Goal: Transaction & Acquisition: Purchase product/service

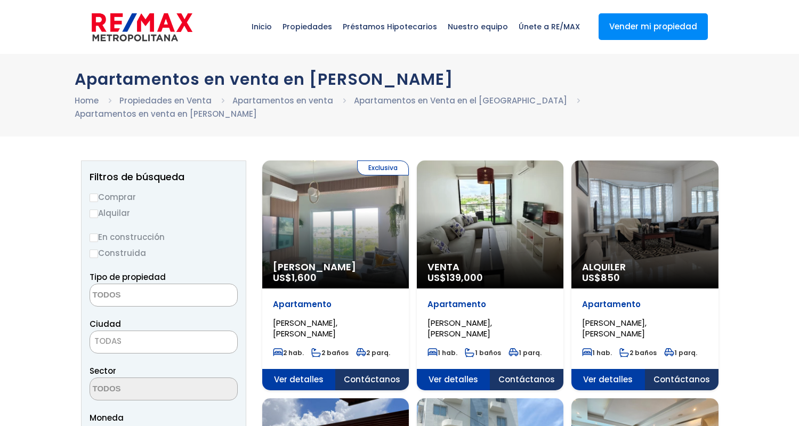
select select
click at [116, 197] on label "Comprar" at bounding box center [164, 196] width 148 height 13
click at [98, 197] on input "Comprar" at bounding box center [94, 197] width 9 height 9
radio input "true"
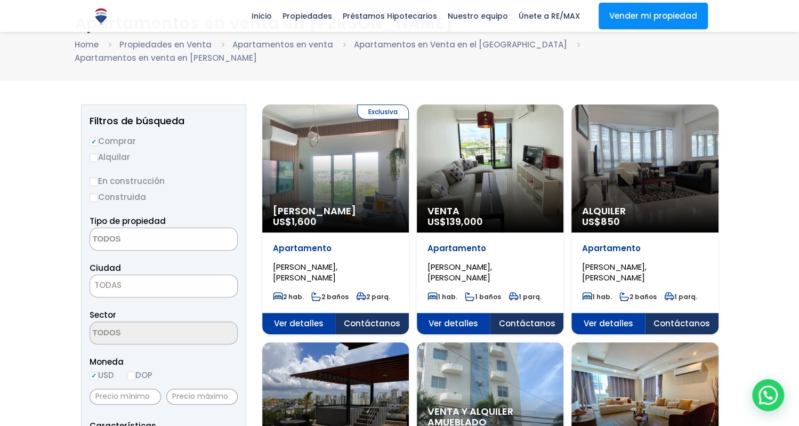
scroll to position [166, 0]
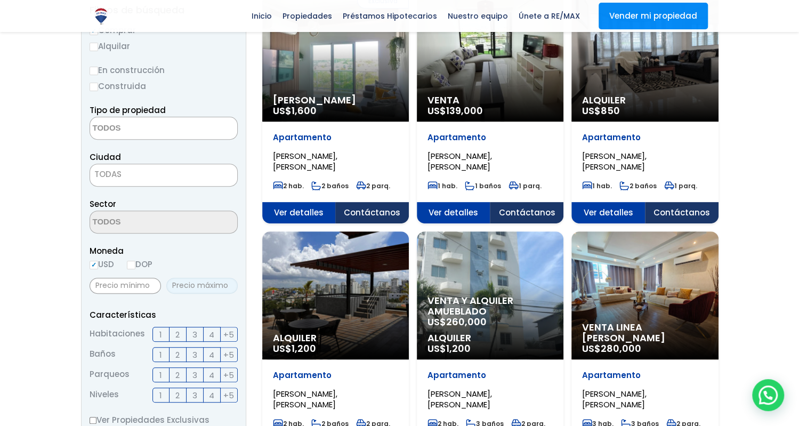
click at [207, 284] on input "text" at bounding box center [201, 286] width 71 height 16
type input "190,000"
click at [225, 270] on div "Moneda USD DOP" at bounding box center [164, 258] width 148 height 29
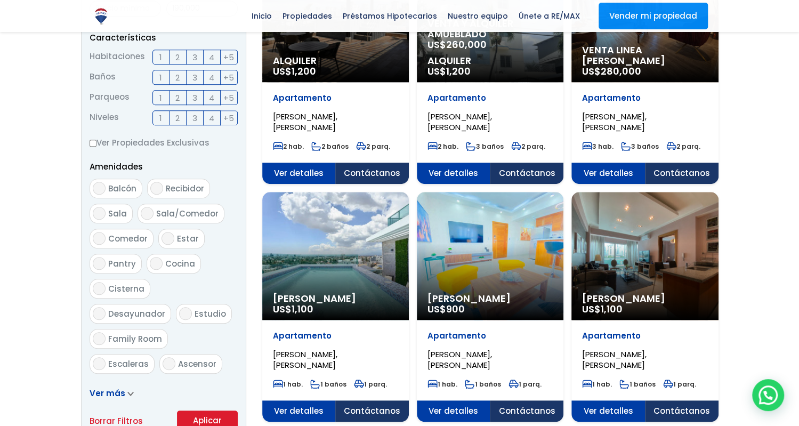
scroll to position [720, 0]
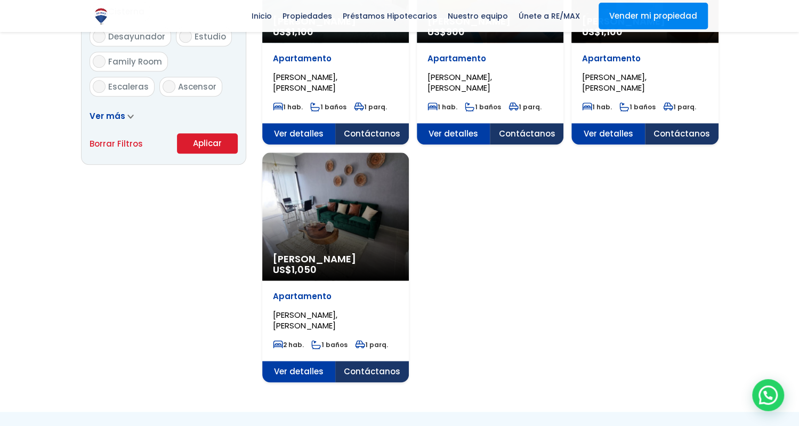
click at [202, 145] on button "Aplicar" at bounding box center [207, 143] width 61 height 20
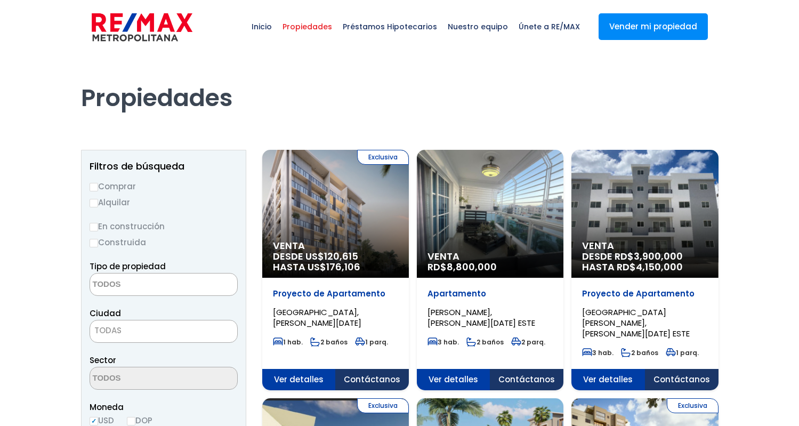
select select
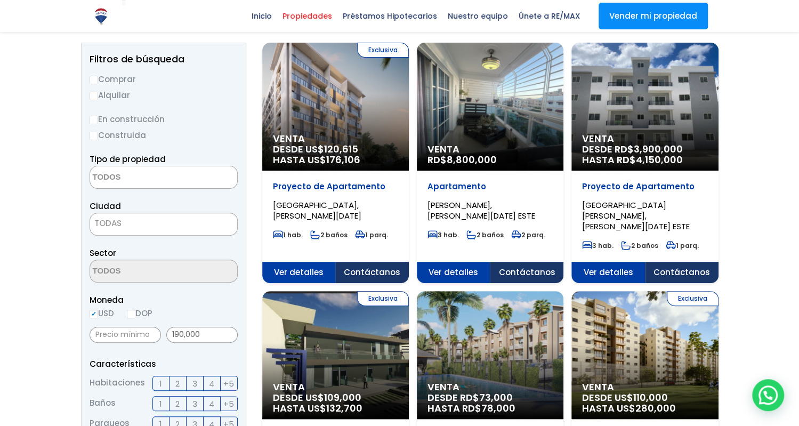
scroll to position [55, 0]
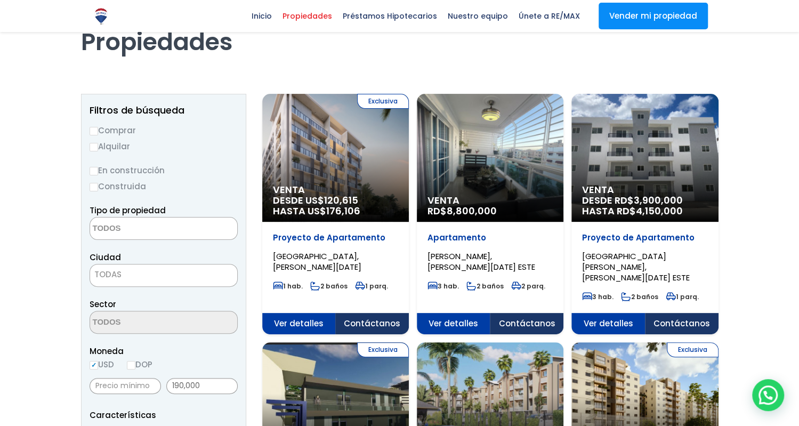
click at [104, 135] on label "Comprar" at bounding box center [164, 130] width 148 height 13
click at [98, 135] on input "Comprar" at bounding box center [94, 131] width 9 height 9
radio input "true"
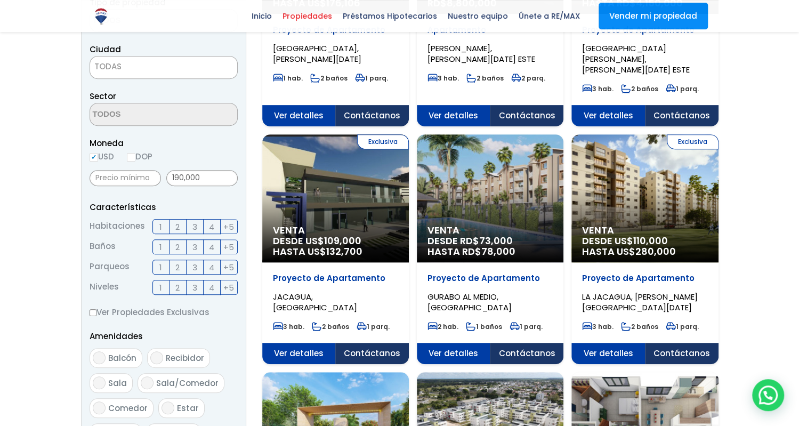
scroll to position [277, 0]
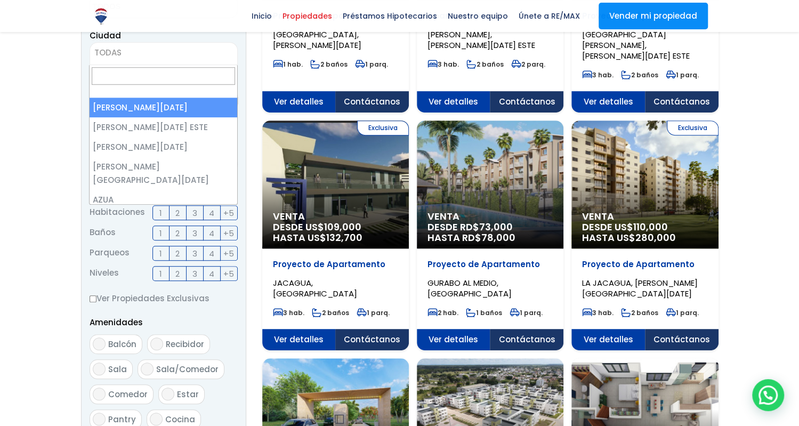
click at [159, 53] on span "TODAS" at bounding box center [163, 52] width 147 height 15
select select "1"
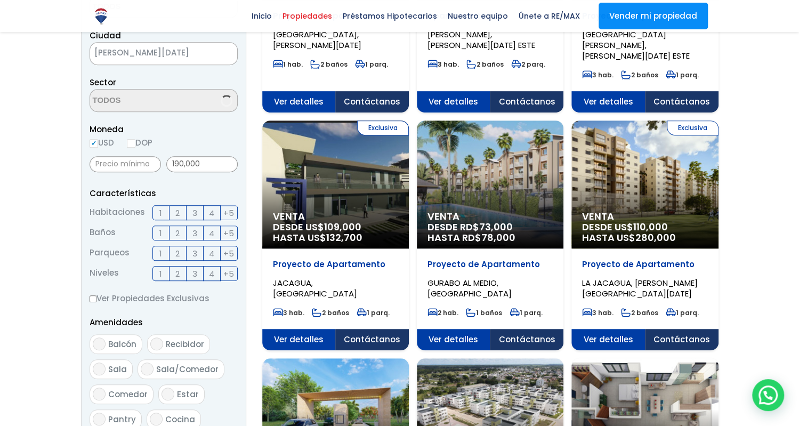
scroll to position [85, 0]
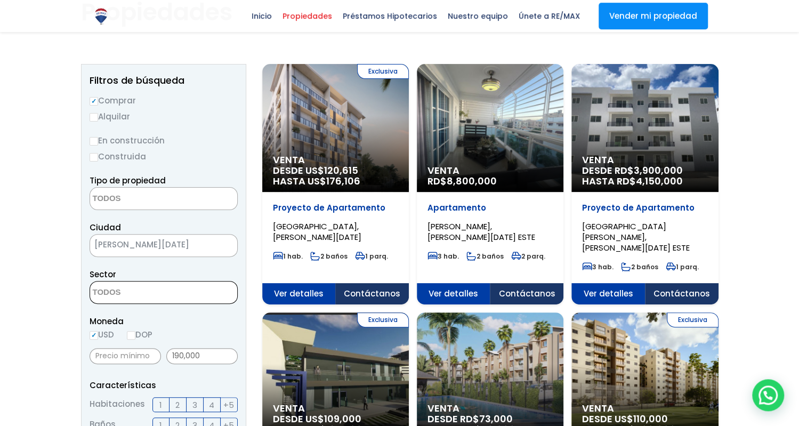
click at [131, 287] on textarea "Search" at bounding box center [141, 292] width 103 height 23
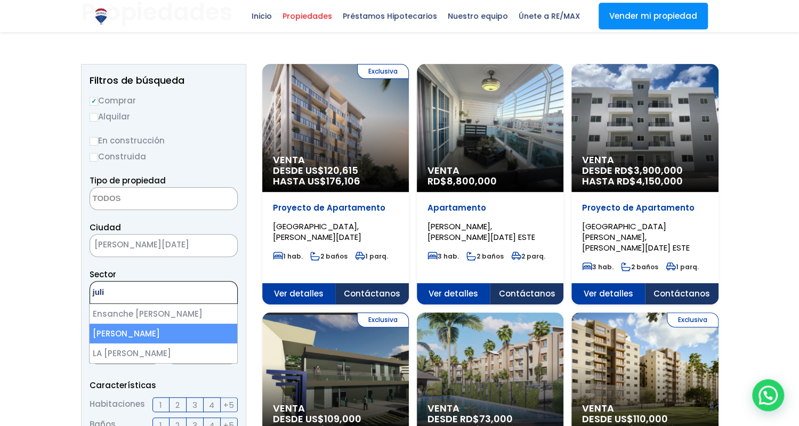
type textarea "juli"
select select "106"
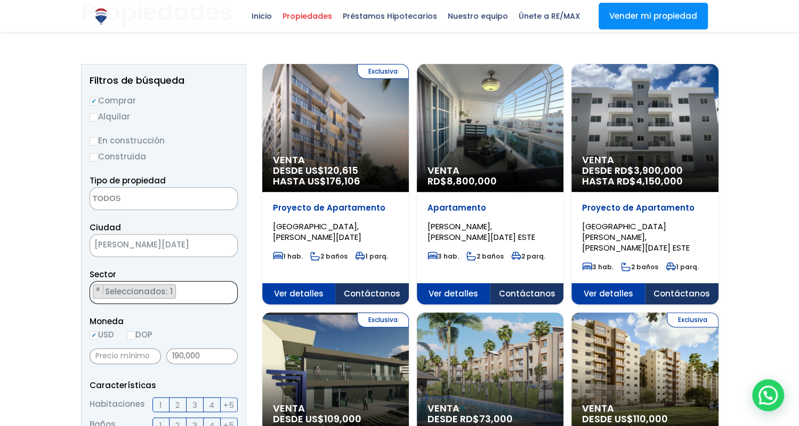
click at [207, 294] on ul "× Seleccionados: 1" at bounding box center [157, 292] width 134 height 23
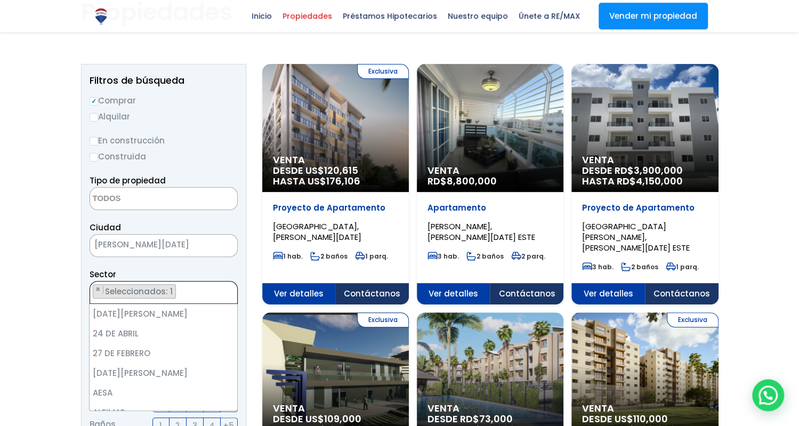
scroll to position [2005, 0]
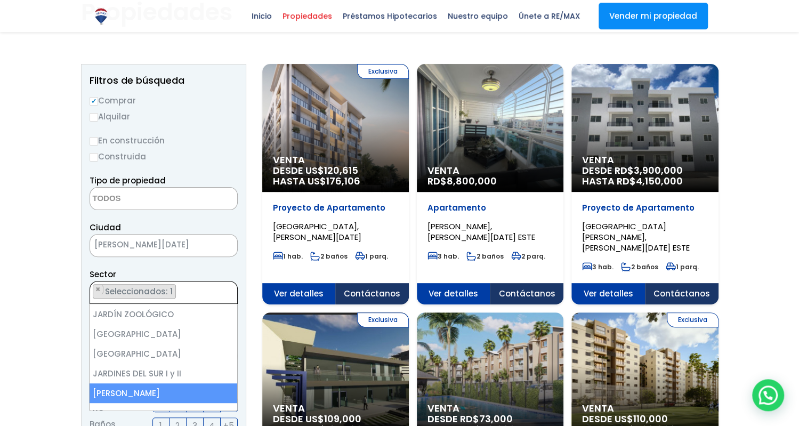
type textarea "j"
type textarea "k"
type textarea "h"
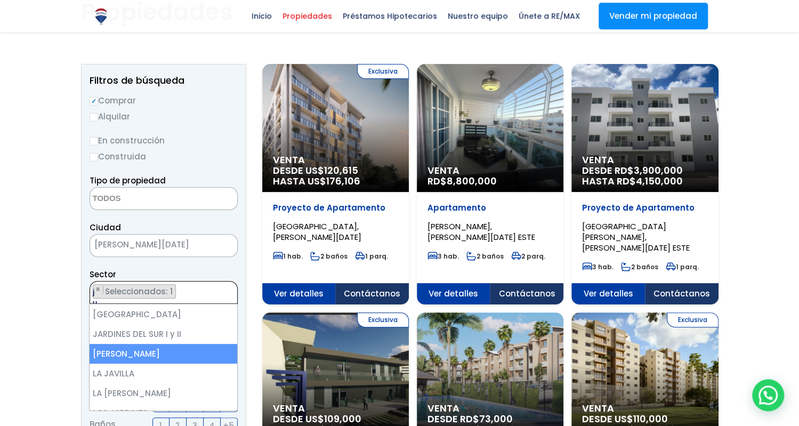
scroll to position [0, 0]
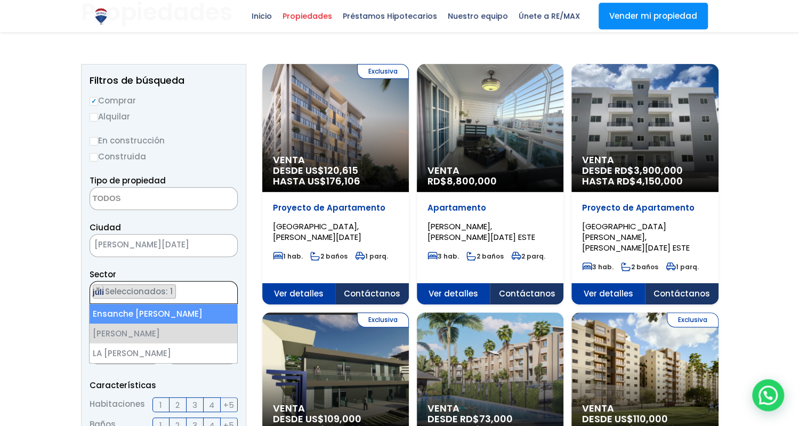
type textarea "juli"
select select "16420"
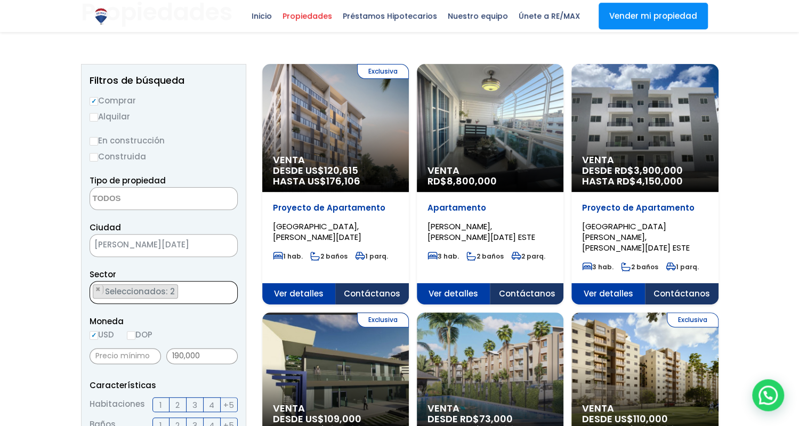
click at [188, 298] on ul "× Seleccionados: 2 × Seleccionados: 2" at bounding box center [157, 292] width 134 height 23
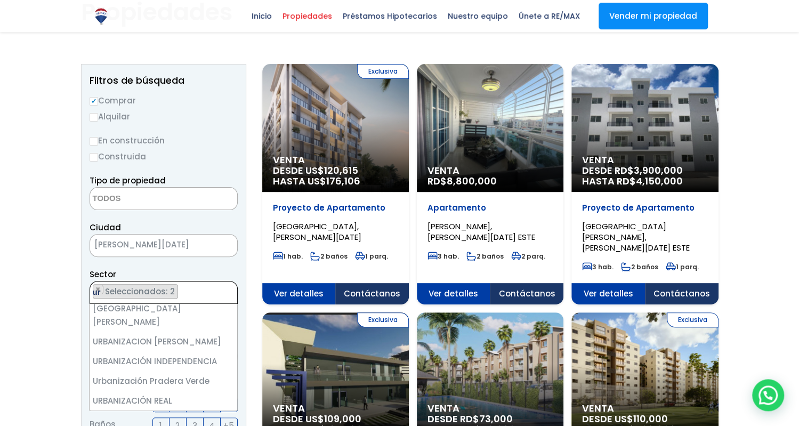
scroll to position [0, 0]
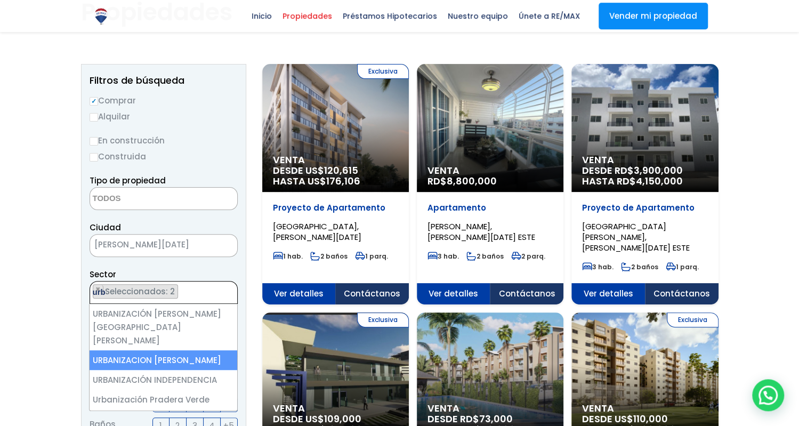
type textarea "urb"
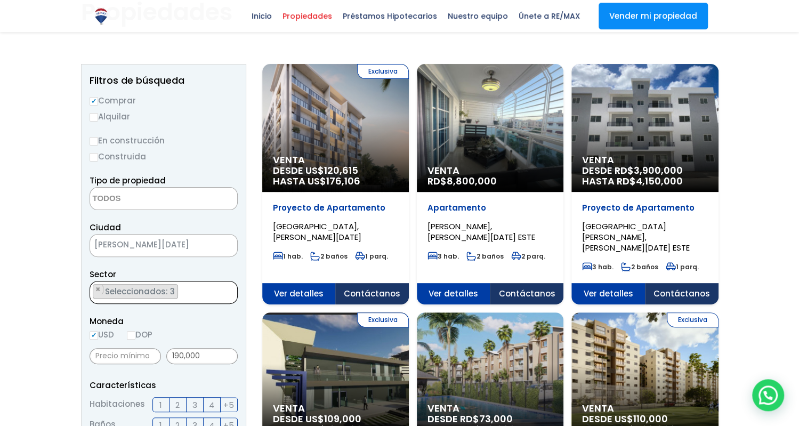
click at [93, 293] on textarea "Search" at bounding box center [93, 292] width 6 height 23
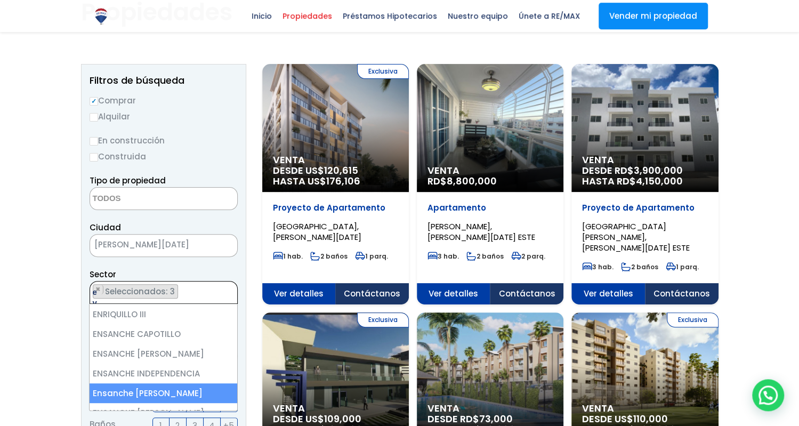
scroll to position [0, 0]
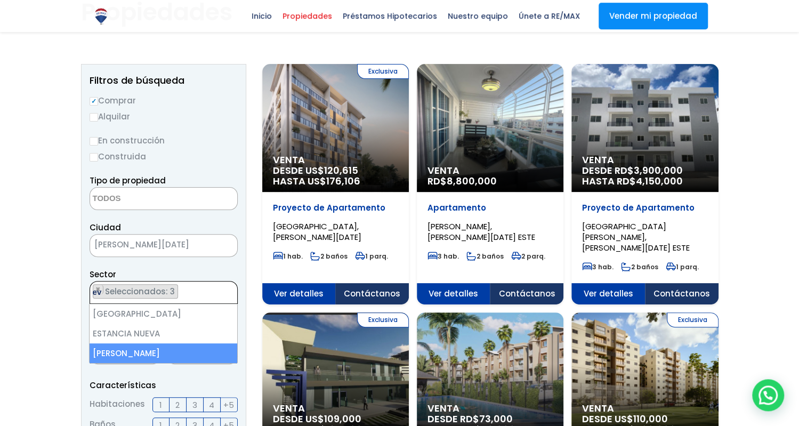
type textarea "ev"
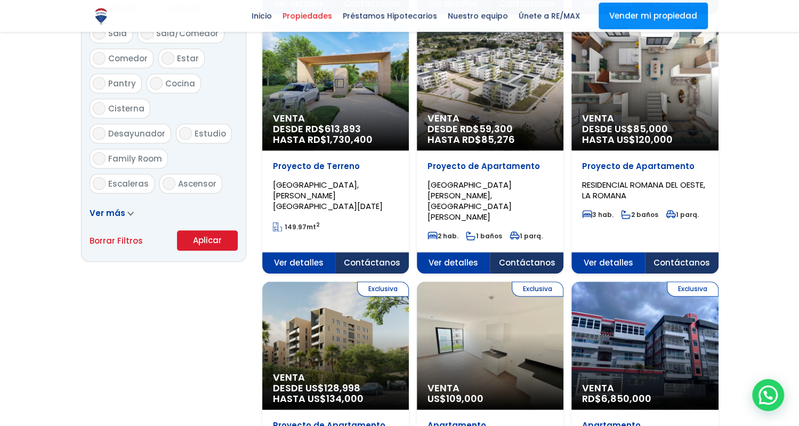
scroll to position [639, 0]
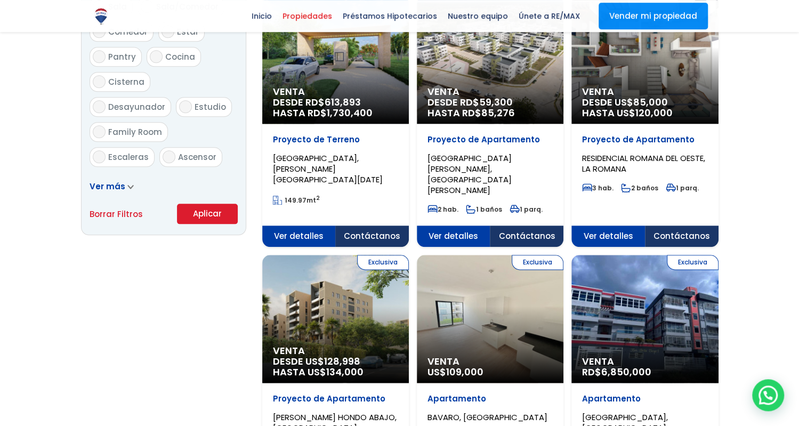
click at [217, 208] on button "Aplicar" at bounding box center [207, 214] width 61 height 20
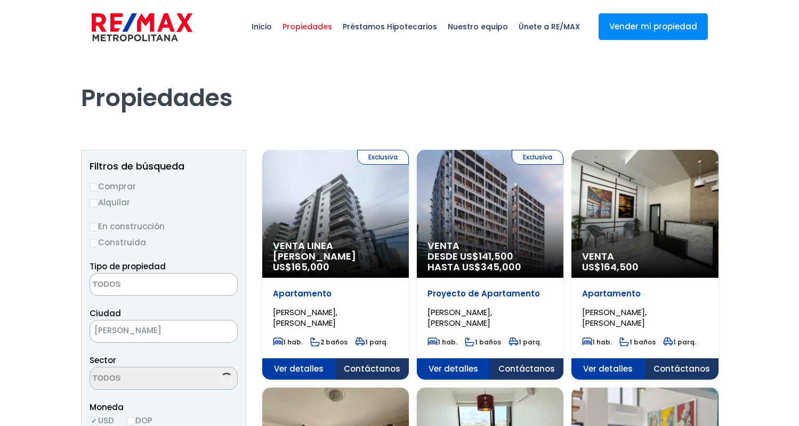
select select
select select "16420"
click at [114, 184] on label "Comprar" at bounding box center [164, 186] width 148 height 13
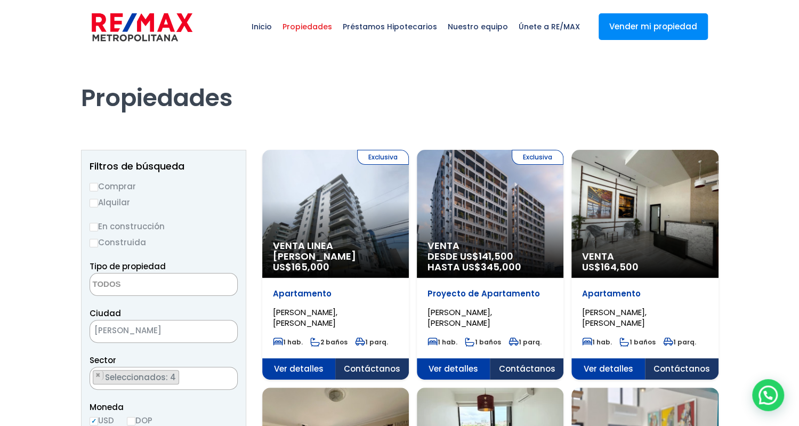
click at [98, 184] on input "Comprar" at bounding box center [94, 187] width 9 height 9
radio input "true"
click at [125, 239] on label "Construida" at bounding box center [164, 242] width 148 height 13
click at [0, 0] on input "Construida" at bounding box center [0, 0] width 0 height 0
click at [93, 244] on input "Construida" at bounding box center [94, 243] width 9 height 9
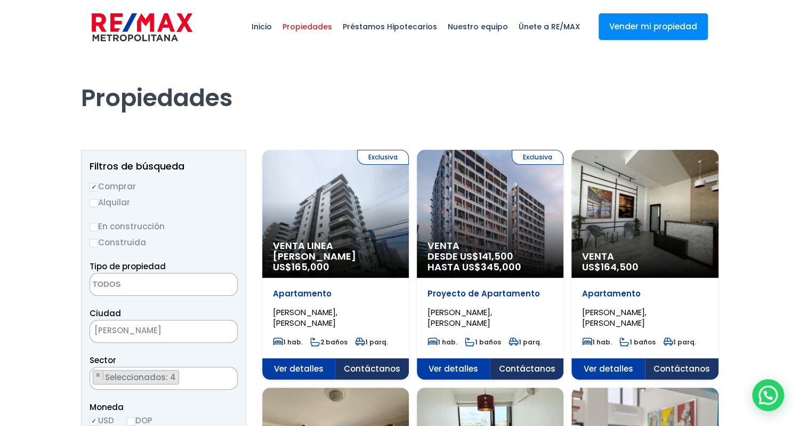
radio input "true"
click at [151, 279] on textarea "Search" at bounding box center [141, 284] width 103 height 23
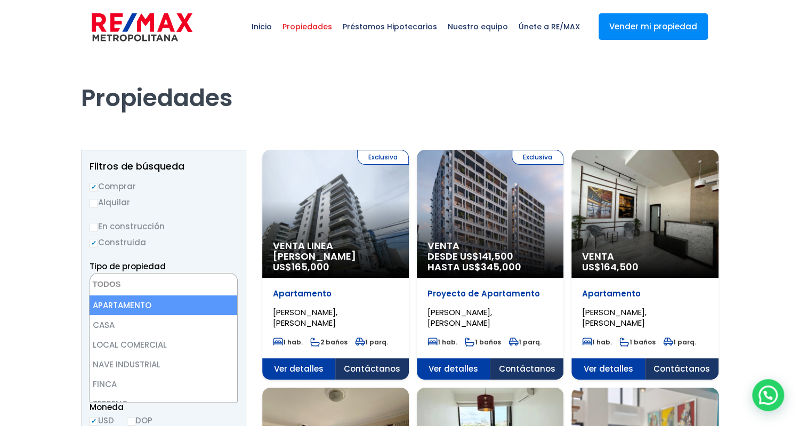
select select "apartment"
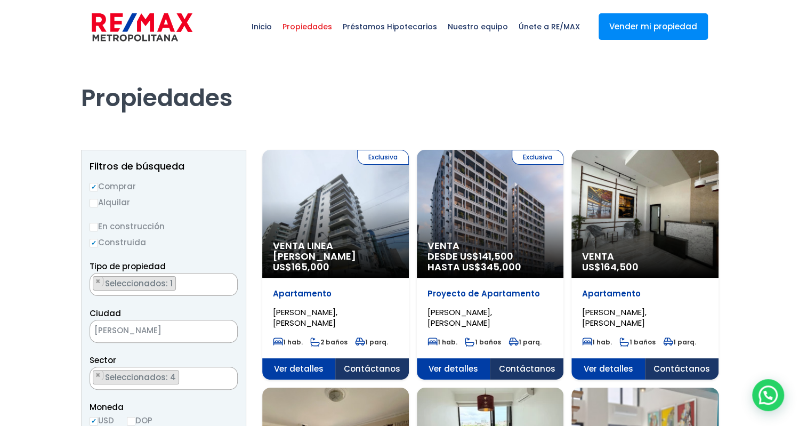
click at [352, 207] on div "Exclusiva Venta Linea Blanca US$ 165,000" at bounding box center [335, 214] width 147 height 128
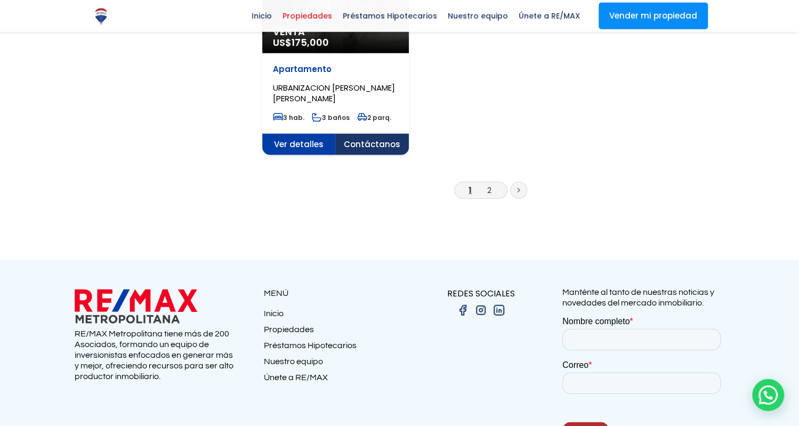
scroll to position [1441, 0]
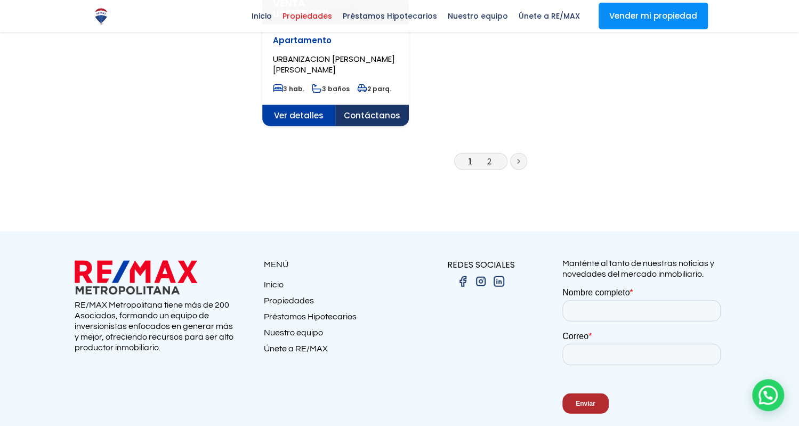
click at [490, 162] on link "2" at bounding box center [489, 161] width 4 height 11
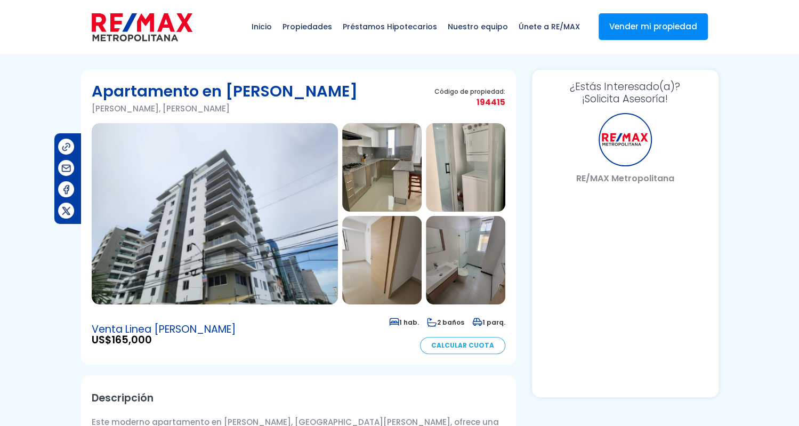
select select "US"
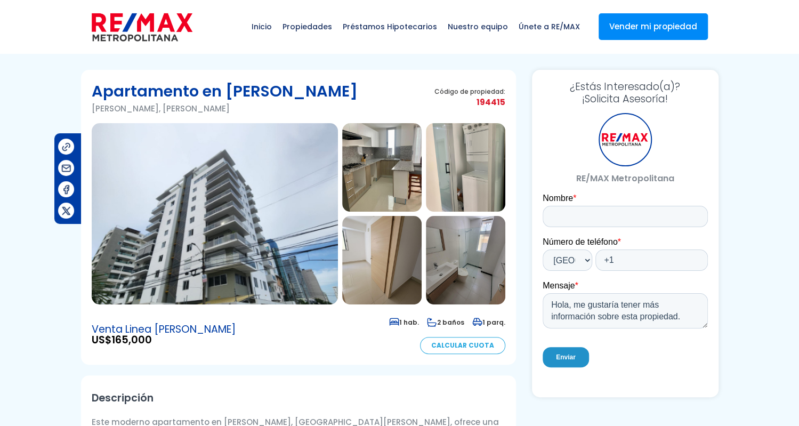
click at [178, 186] on img at bounding box center [215, 213] width 246 height 181
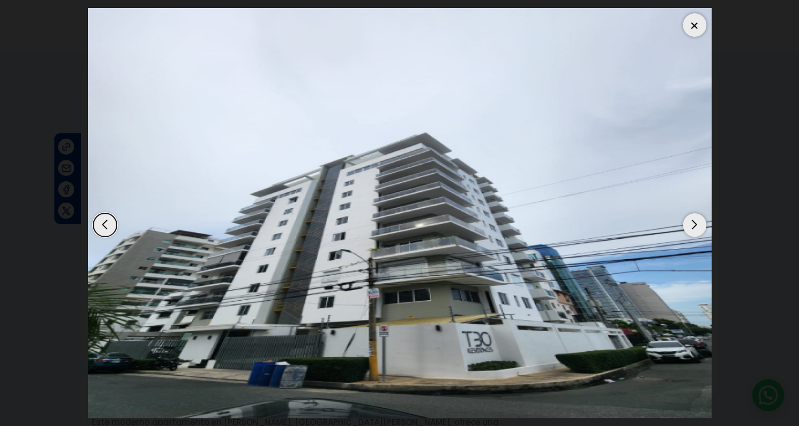
click at [696, 220] on div "Next slide" at bounding box center [694, 224] width 23 height 23
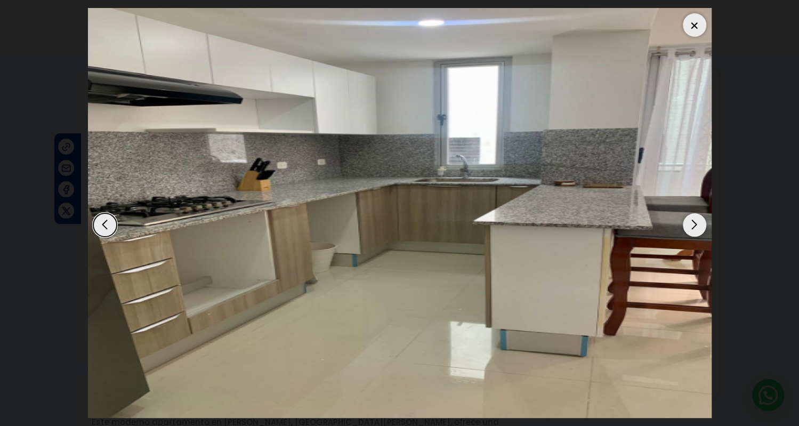
click at [696, 220] on div "Next slide" at bounding box center [694, 224] width 23 height 23
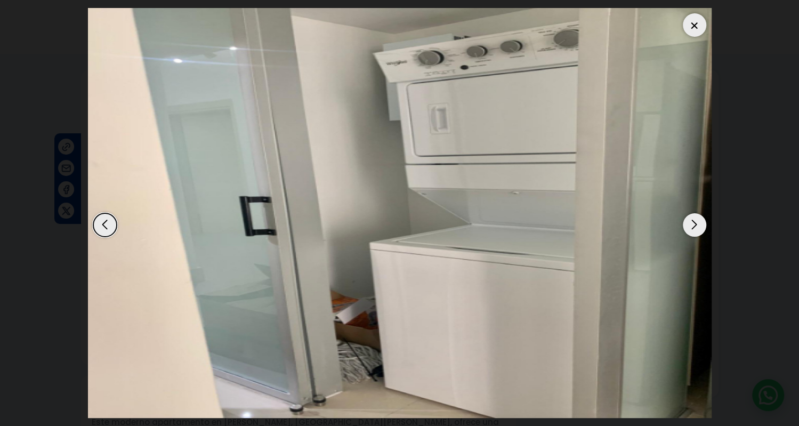
click at [696, 220] on div "Next slide" at bounding box center [694, 224] width 23 height 23
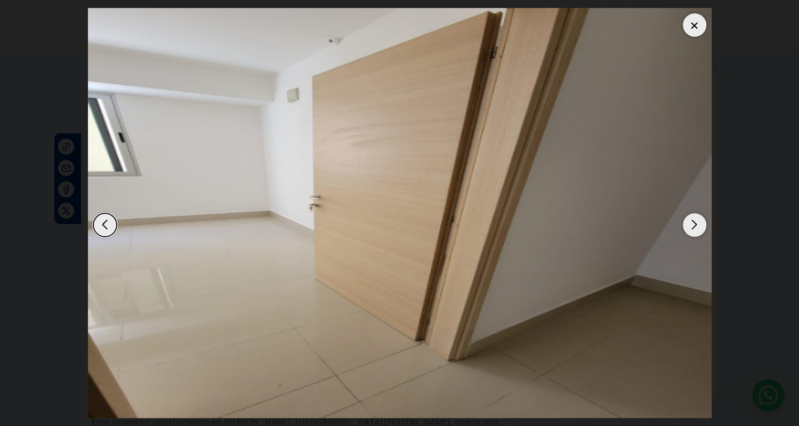
click at [696, 219] on div "Next slide" at bounding box center [694, 224] width 23 height 23
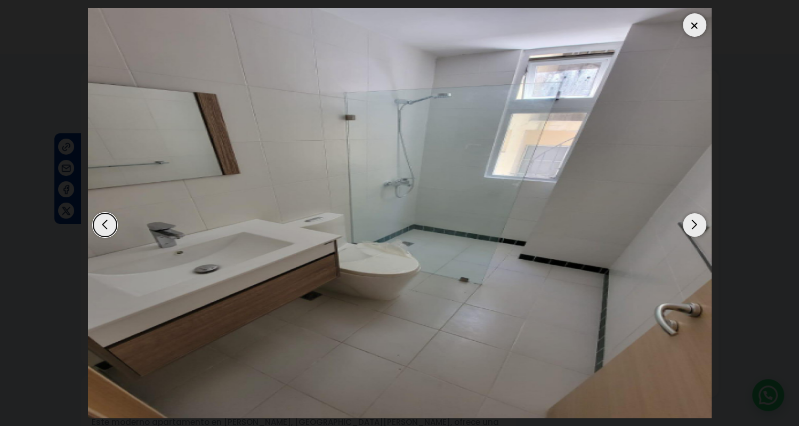
click at [696, 219] on div "Next slide" at bounding box center [694, 224] width 23 height 23
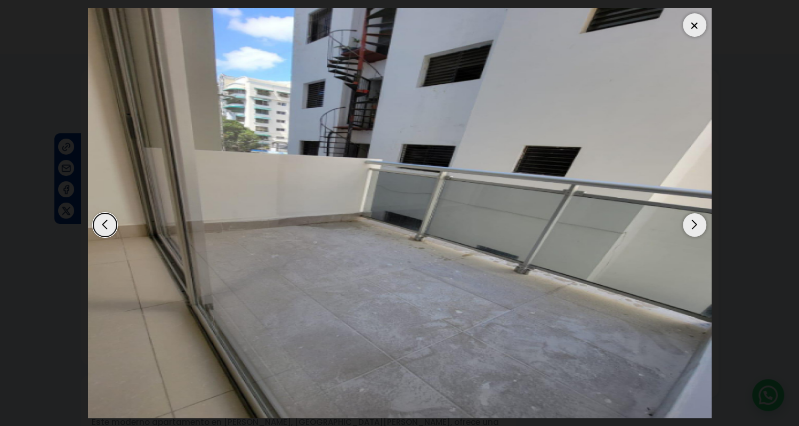
click at [696, 219] on div "Next slide" at bounding box center [694, 224] width 23 height 23
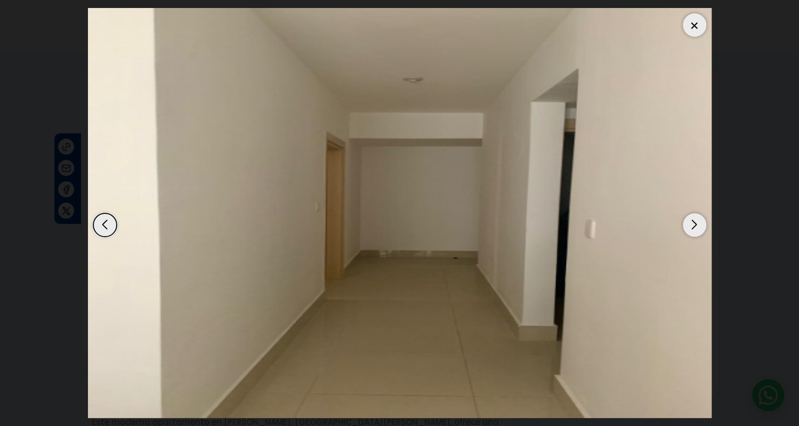
click at [696, 219] on div "Next slide" at bounding box center [694, 224] width 23 height 23
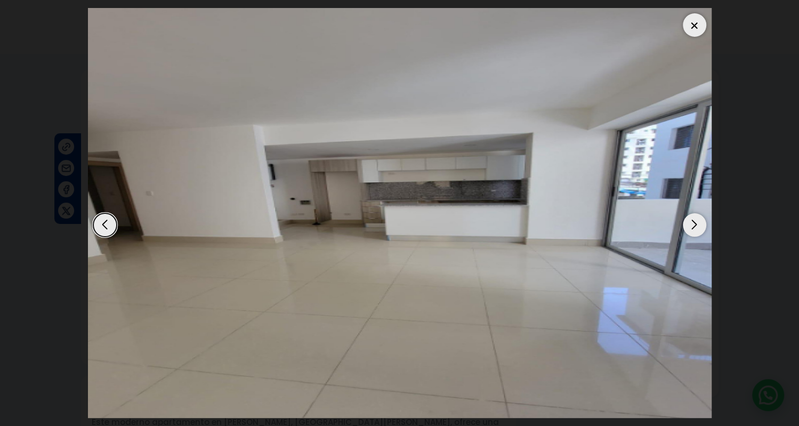
click at [696, 219] on div "Next slide" at bounding box center [694, 224] width 23 height 23
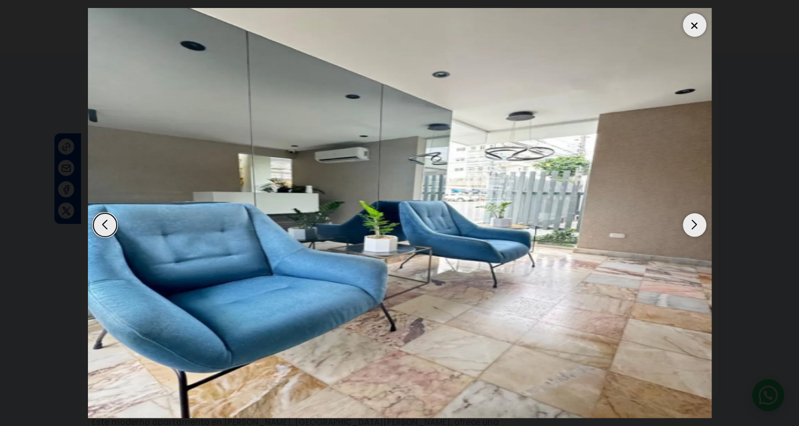
click at [696, 219] on div "Next slide" at bounding box center [694, 224] width 23 height 23
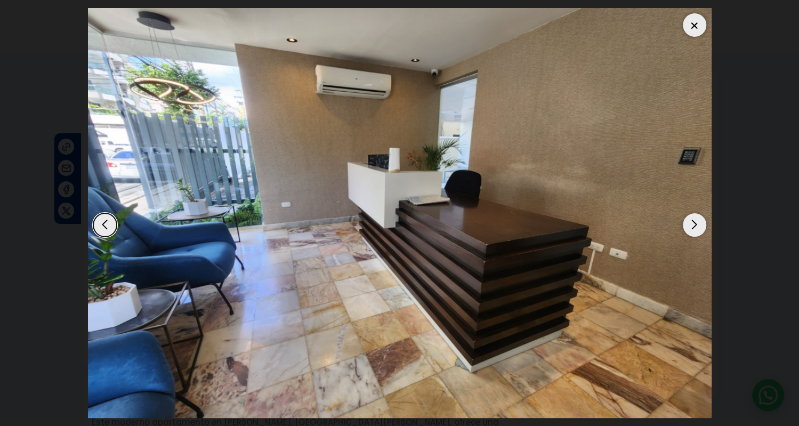
click at [696, 219] on div "Next slide" at bounding box center [694, 224] width 23 height 23
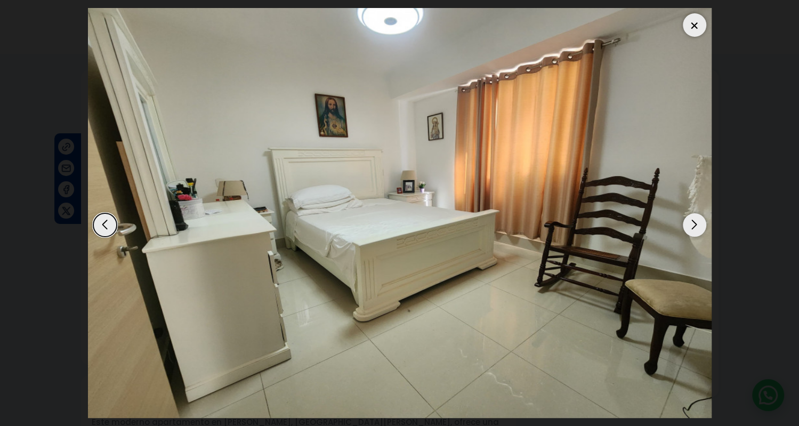
click at [696, 219] on div "Next slide" at bounding box center [694, 224] width 23 height 23
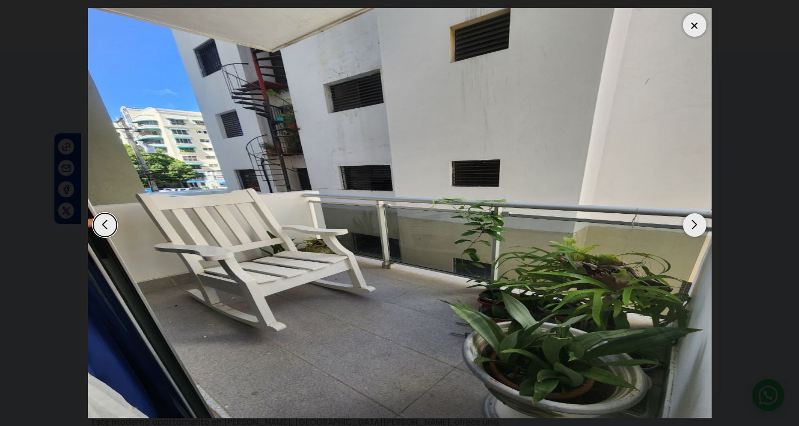
click at [696, 219] on div "Next slide" at bounding box center [694, 224] width 23 height 23
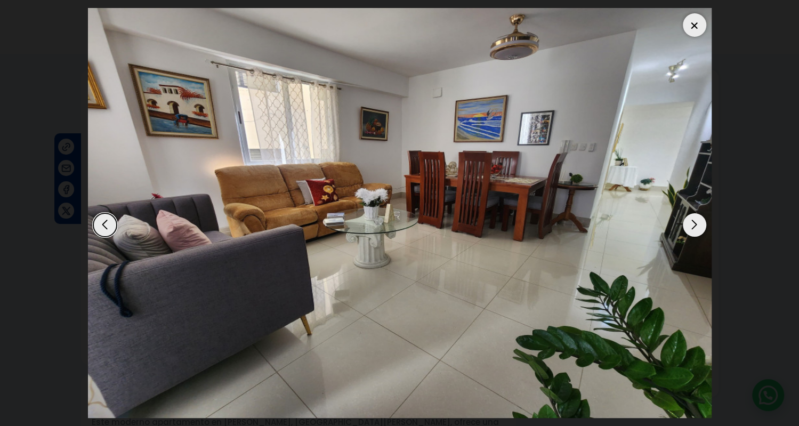
click at [696, 219] on div "Next slide" at bounding box center [694, 224] width 23 height 23
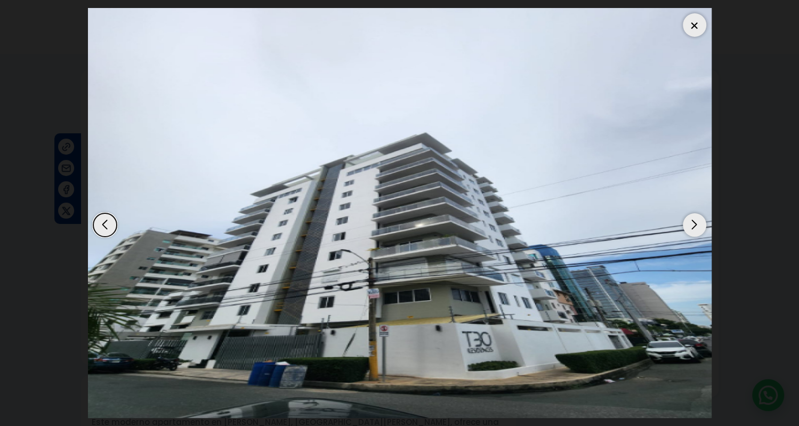
click at [693, 8] on dialog at bounding box center [399, 213] width 639 height 426
click at [694, 13] on div at bounding box center [694, 24] width 23 height 23
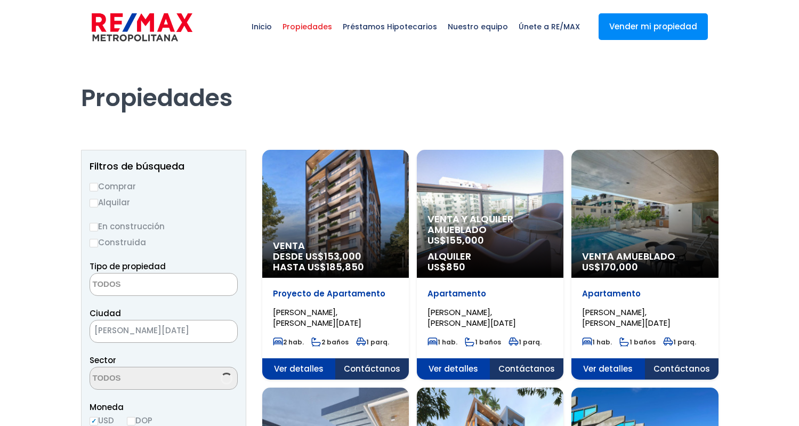
select select
select select "16420"
click at [398, 240] on span "Venta y alquiler amueblado" at bounding box center [335, 245] width 125 height 11
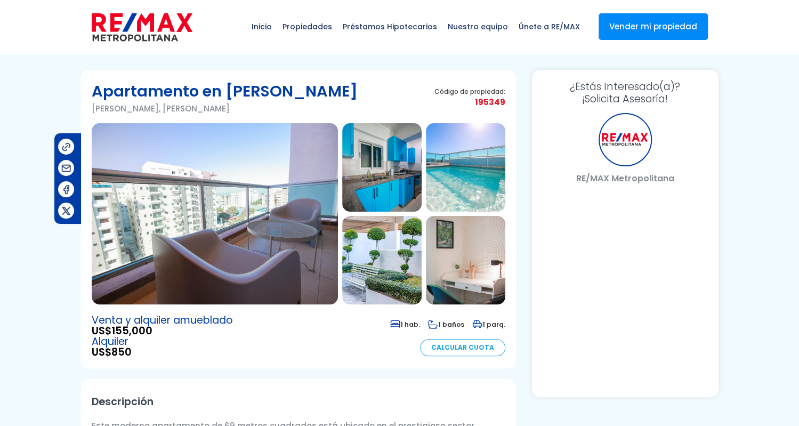
select select "US"
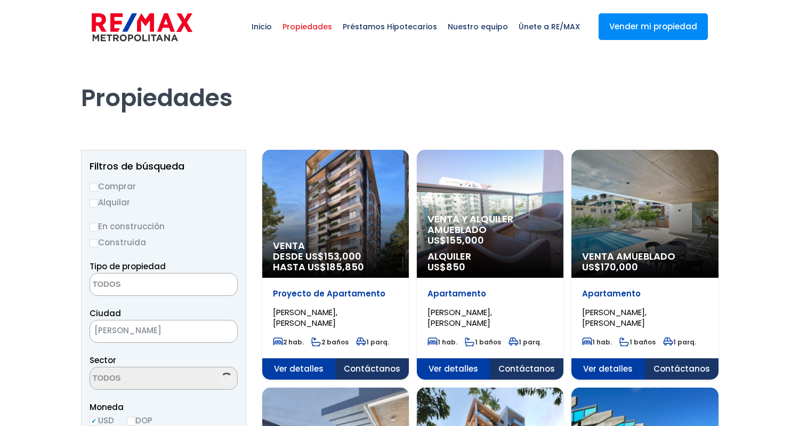
select select
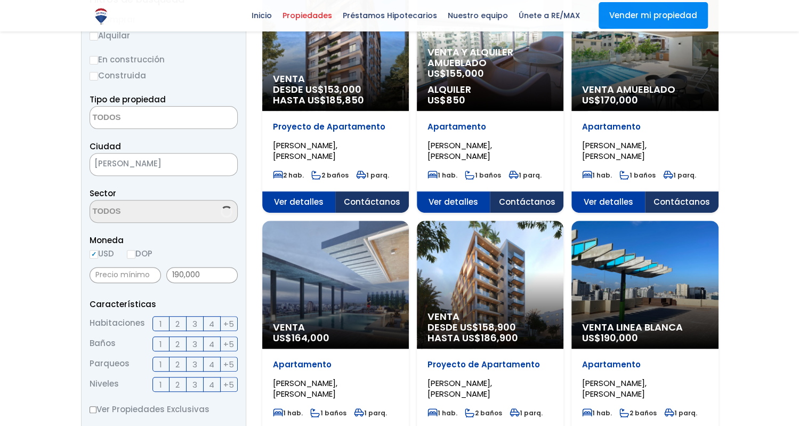
scroll to position [920, 0]
select select "16420"
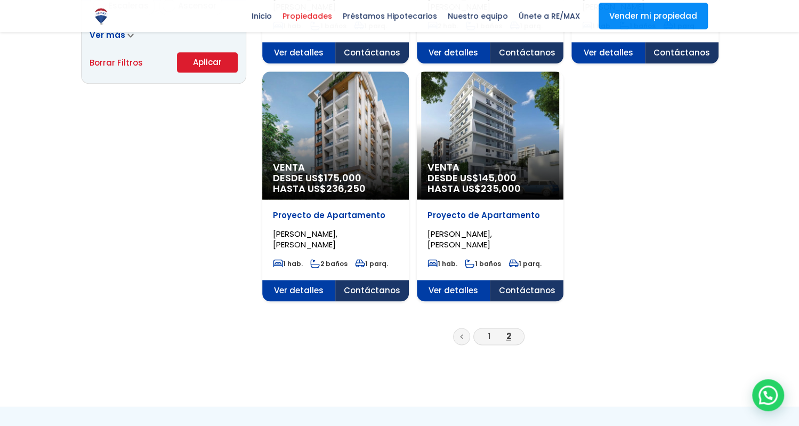
scroll to position [942, 0]
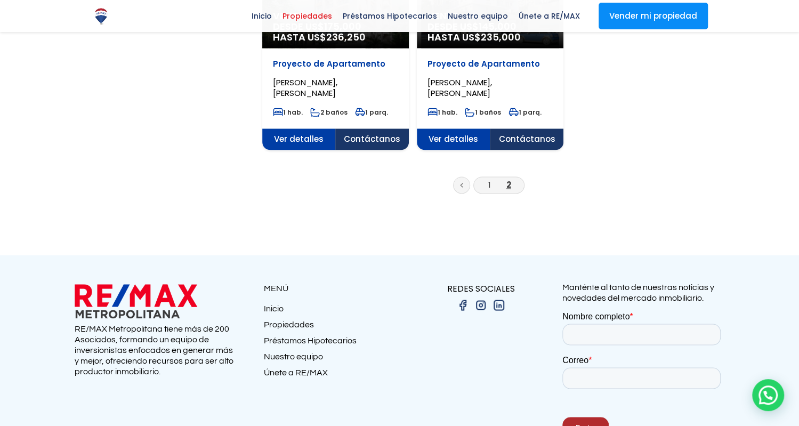
click at [486, 183] on li "1" at bounding box center [489, 184] width 17 height 13
click at [489, 185] on link "1" at bounding box center [489, 184] width 3 height 11
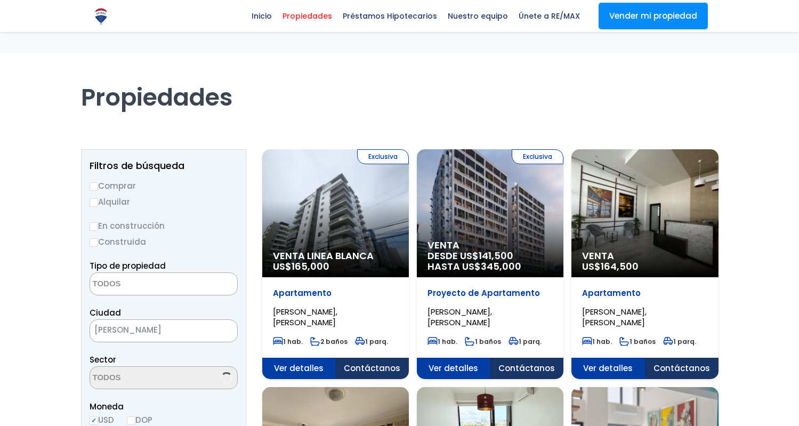
select select
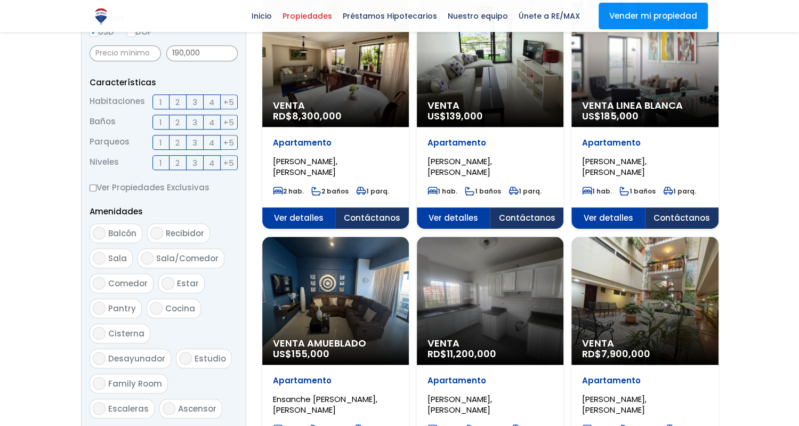
select select "16420"
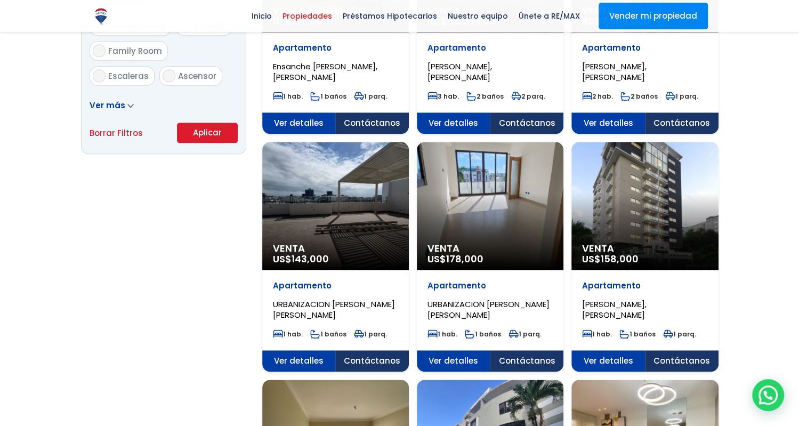
scroll to position [998, 0]
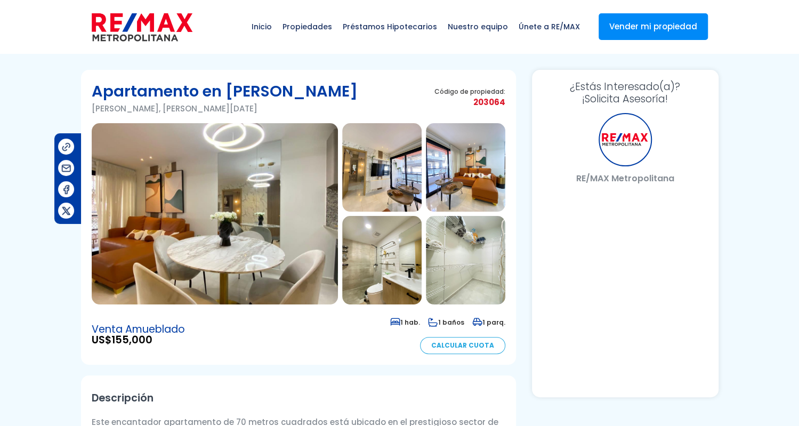
select select "US"
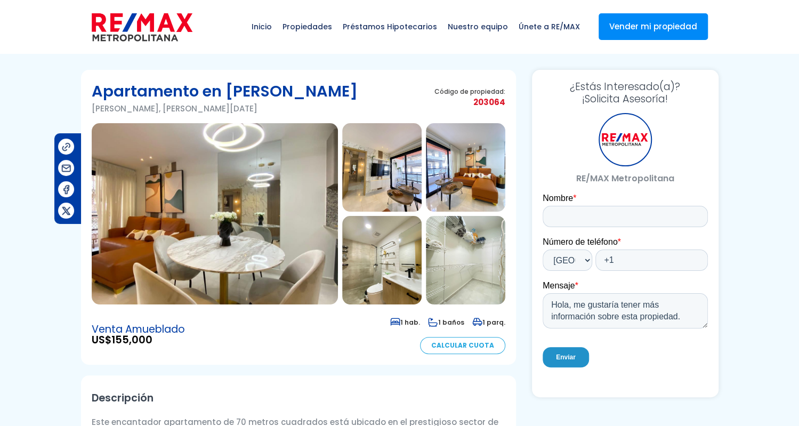
click at [234, 203] on img at bounding box center [215, 213] width 246 height 181
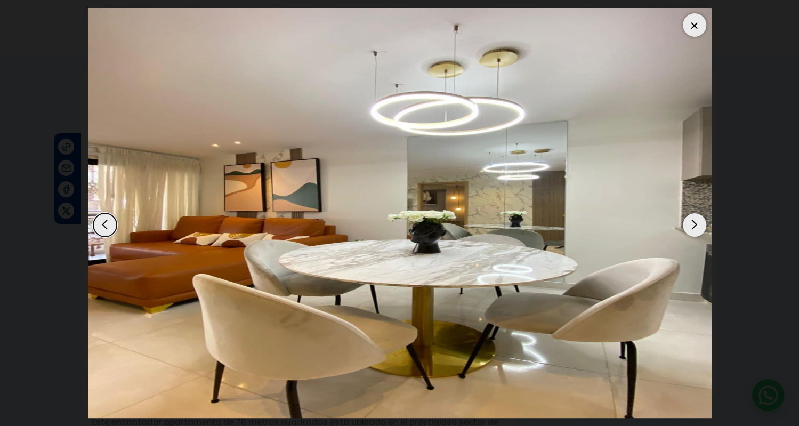
click at [698, 213] on div "Next slide" at bounding box center [694, 224] width 23 height 23
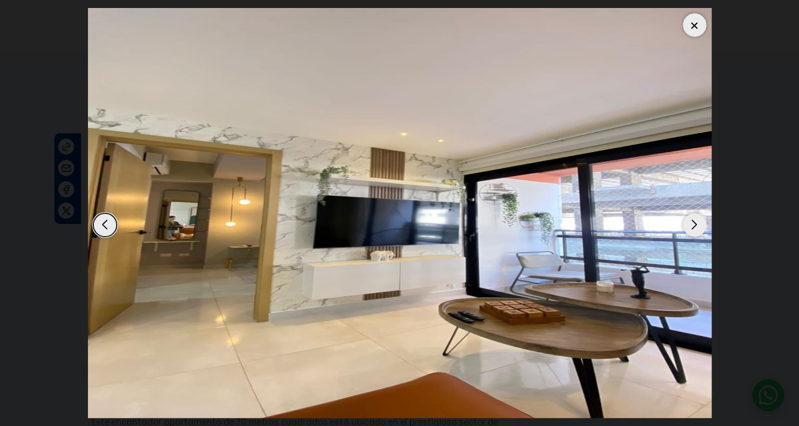
click at [698, 213] on div "Next slide" at bounding box center [694, 224] width 23 height 23
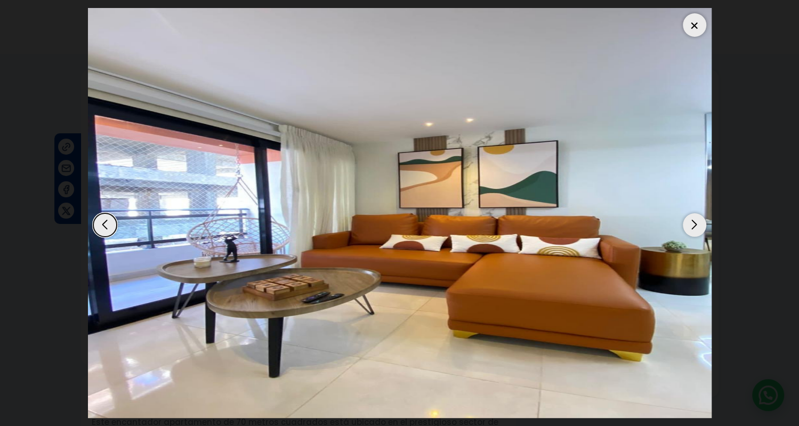
click at [698, 213] on div "Next slide" at bounding box center [694, 224] width 23 height 23
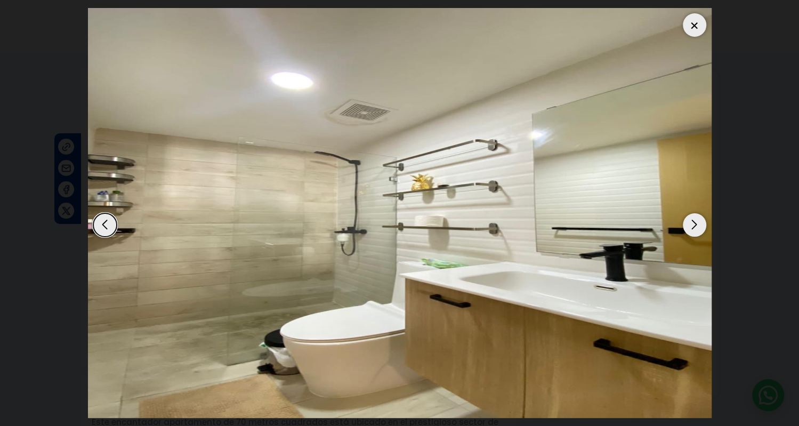
click at [698, 213] on div "Next slide" at bounding box center [694, 224] width 23 height 23
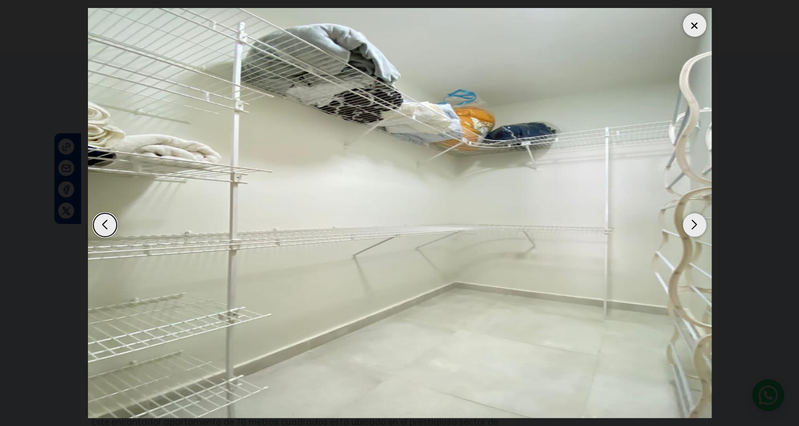
click at [698, 213] on div "Next slide" at bounding box center [694, 224] width 23 height 23
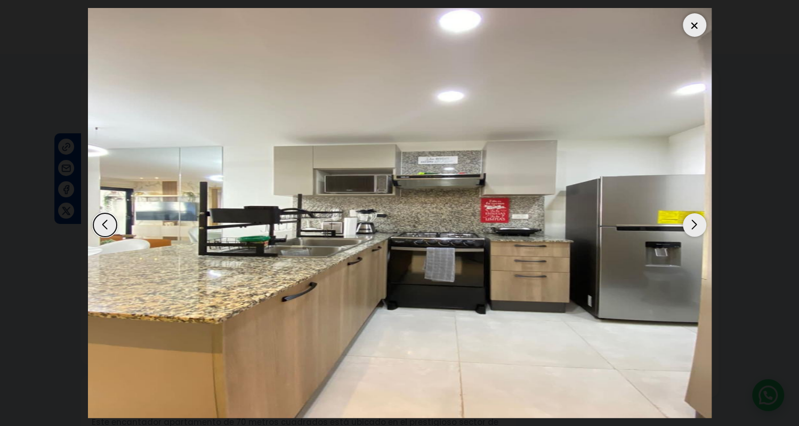
click at [698, 213] on div "Next slide" at bounding box center [694, 224] width 23 height 23
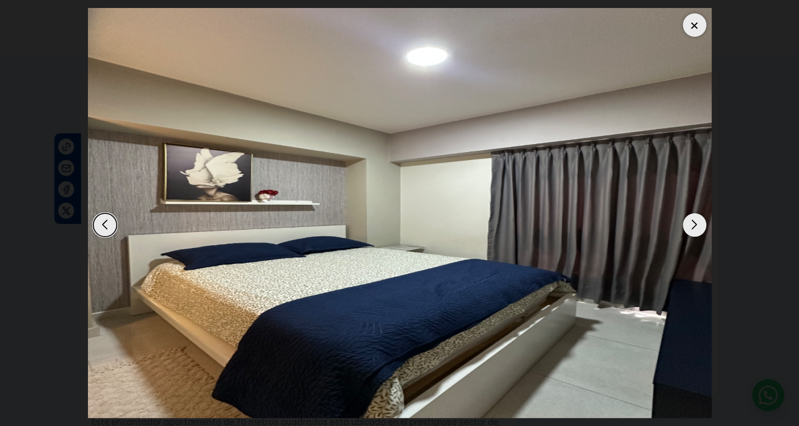
click at [698, 213] on div "Next slide" at bounding box center [694, 224] width 23 height 23
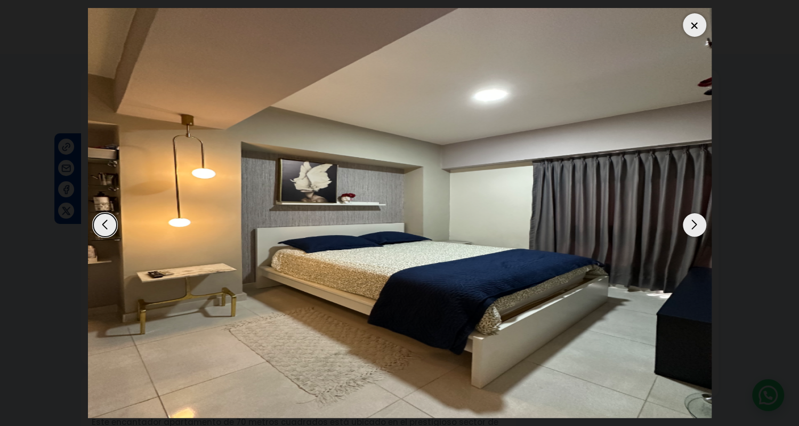
click at [698, 213] on div "Next slide" at bounding box center [694, 224] width 23 height 23
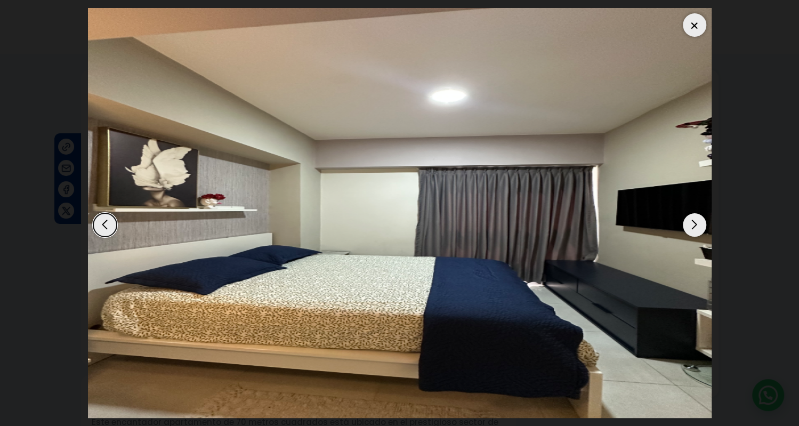
click at [698, 213] on div "Next slide" at bounding box center [694, 224] width 23 height 23
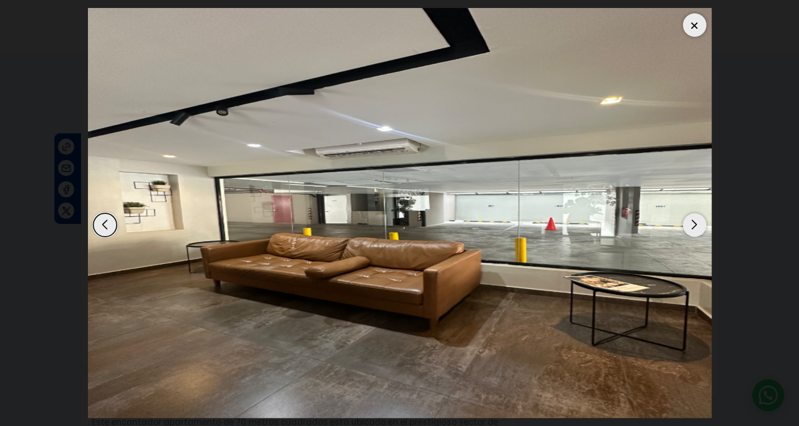
click at [698, 213] on div "Next slide" at bounding box center [694, 224] width 23 height 23
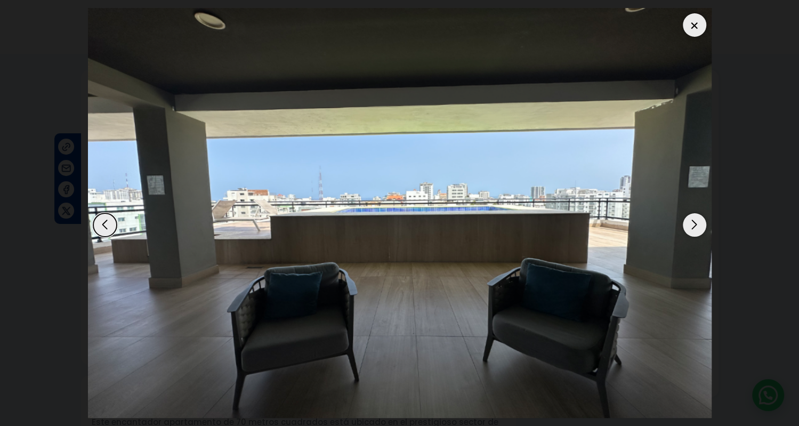
click at [698, 213] on div "Next slide" at bounding box center [694, 224] width 23 height 23
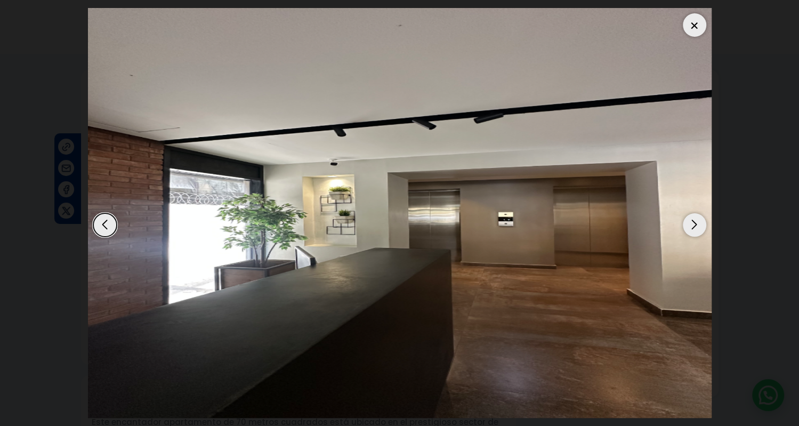
click at [698, 213] on div "Next slide" at bounding box center [694, 224] width 23 height 23
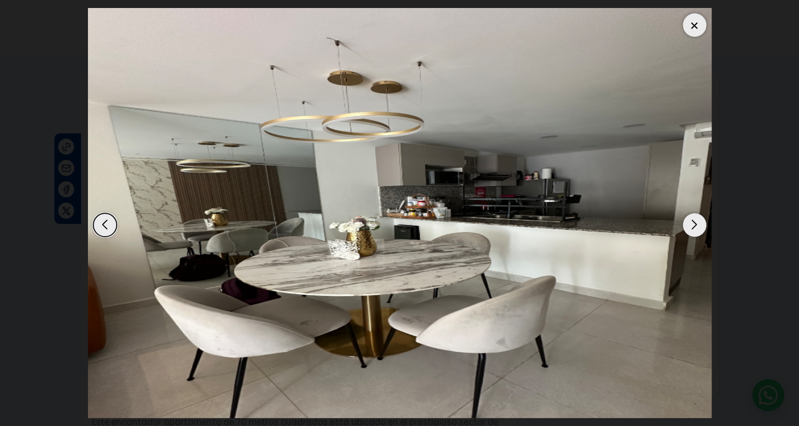
click at [698, 213] on div "Next slide" at bounding box center [694, 224] width 23 height 23
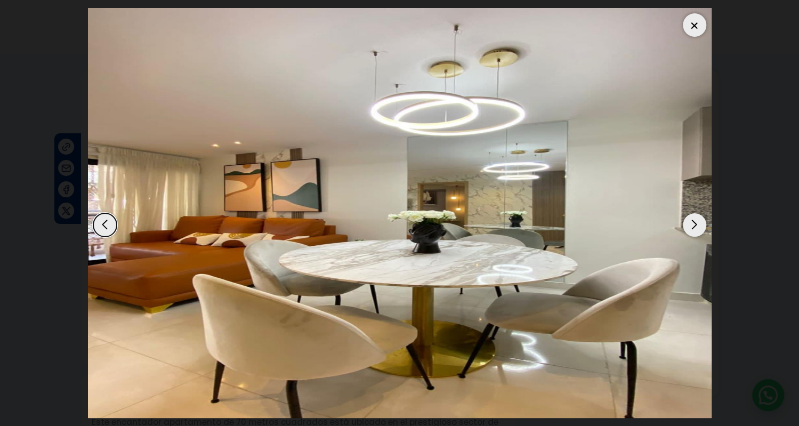
click at [698, 213] on div "Next slide" at bounding box center [694, 224] width 23 height 23
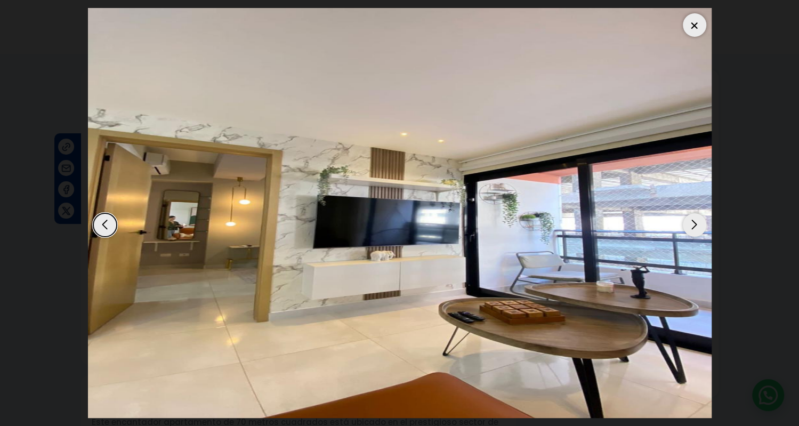
click at [698, 213] on div "Next slide" at bounding box center [694, 224] width 23 height 23
